Goal: Task Accomplishment & Management: Manage account settings

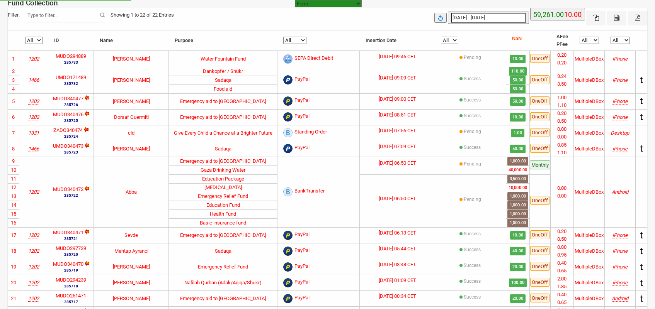
select select "100"
